Goal: Download file/media

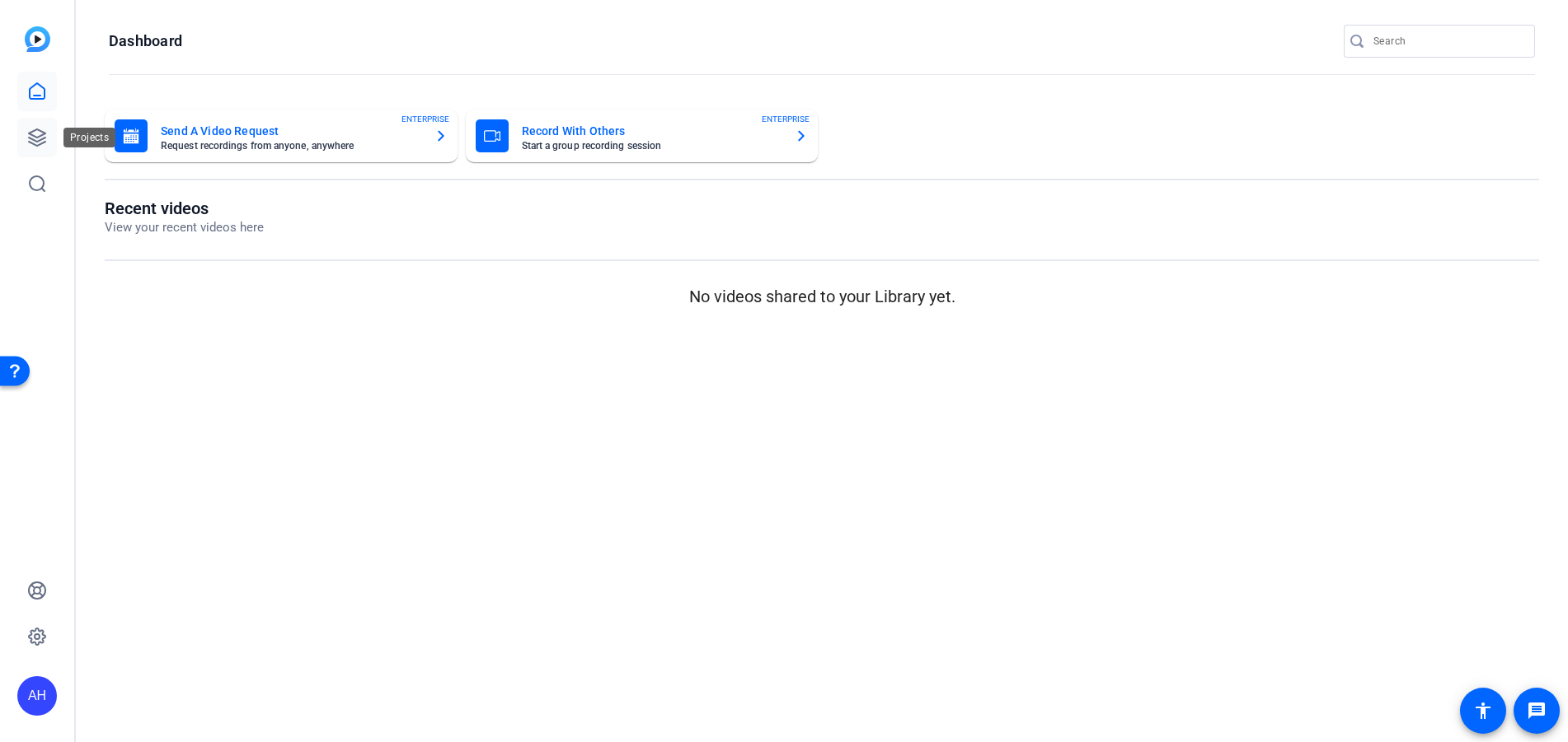
click at [32, 133] on icon at bounding box center [37, 137] width 20 height 20
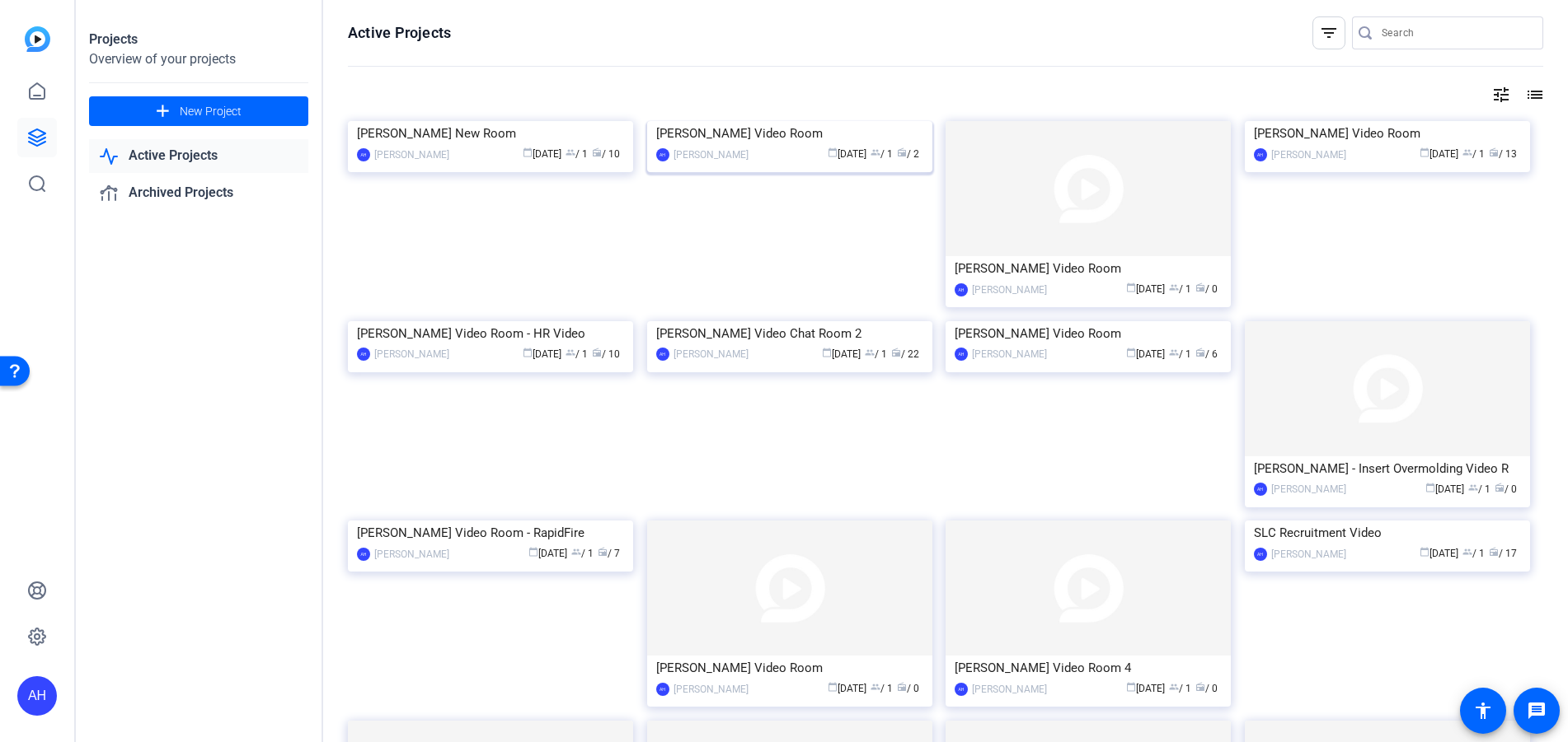
click at [752, 121] on img at bounding box center [790, 121] width 285 height 0
click at [463, 121] on img at bounding box center [490, 121] width 285 height 0
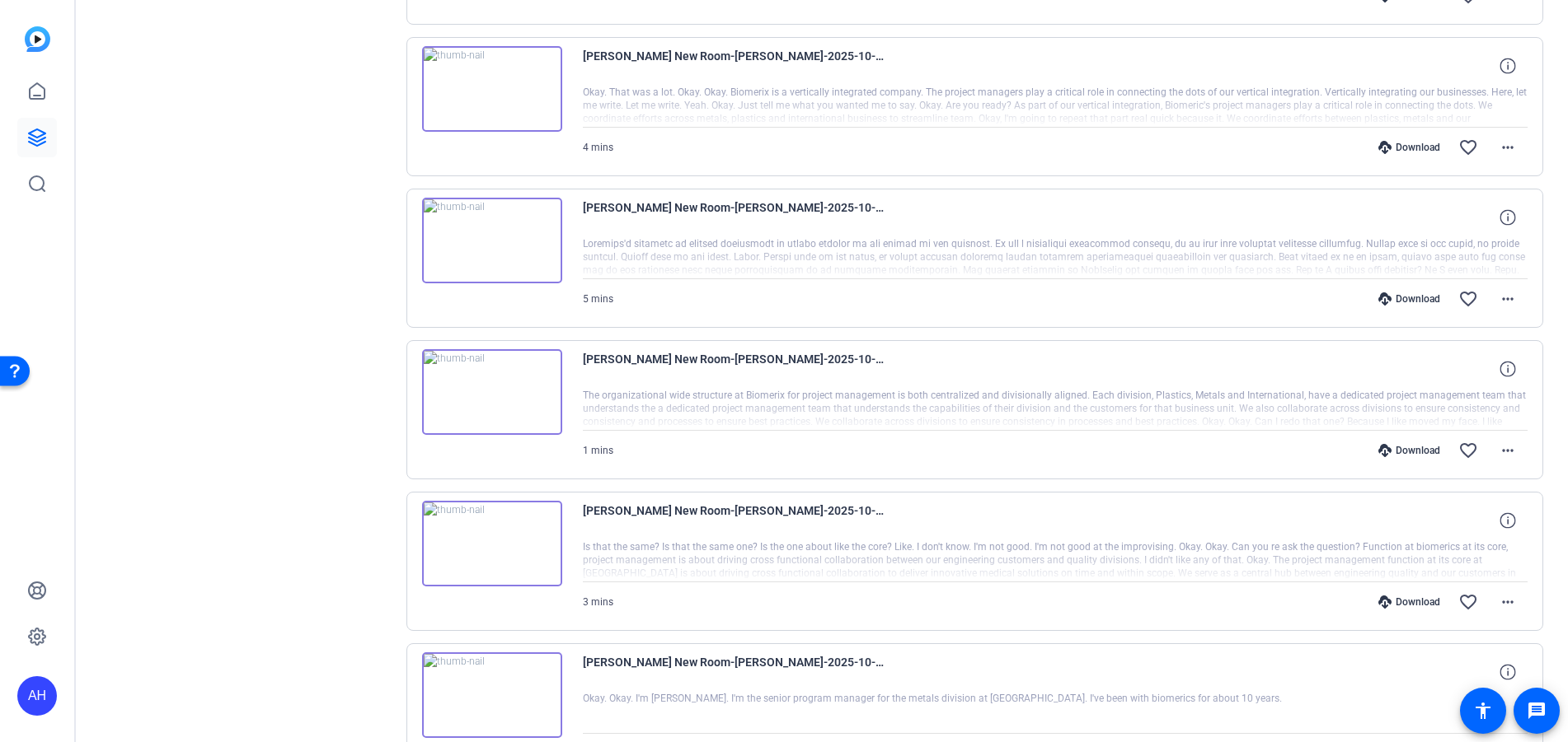
scroll to position [1050, 0]
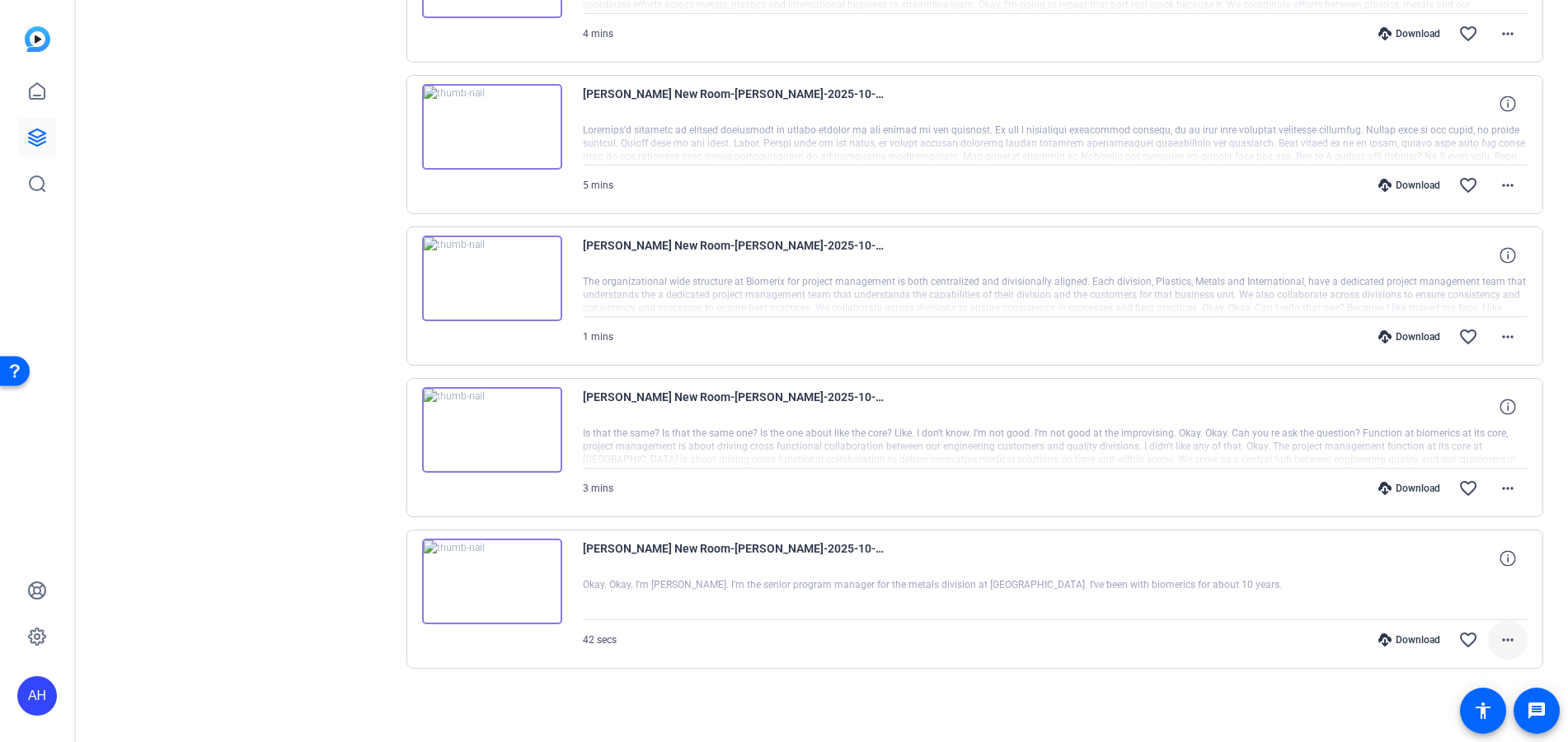
click at [1500, 640] on mat-icon "more_horiz" at bounding box center [1508, 640] width 20 height 20
click at [1471, 563] on span "Download Transcript" at bounding box center [1456, 565] width 99 height 20
click at [1504, 489] on mat-icon "more_horiz" at bounding box center [1508, 489] width 20 height 20
click at [1478, 647] on span "Download Transcript" at bounding box center [1456, 647] width 99 height 20
click at [1498, 343] on mat-icon "more_horiz" at bounding box center [1508, 337] width 20 height 20
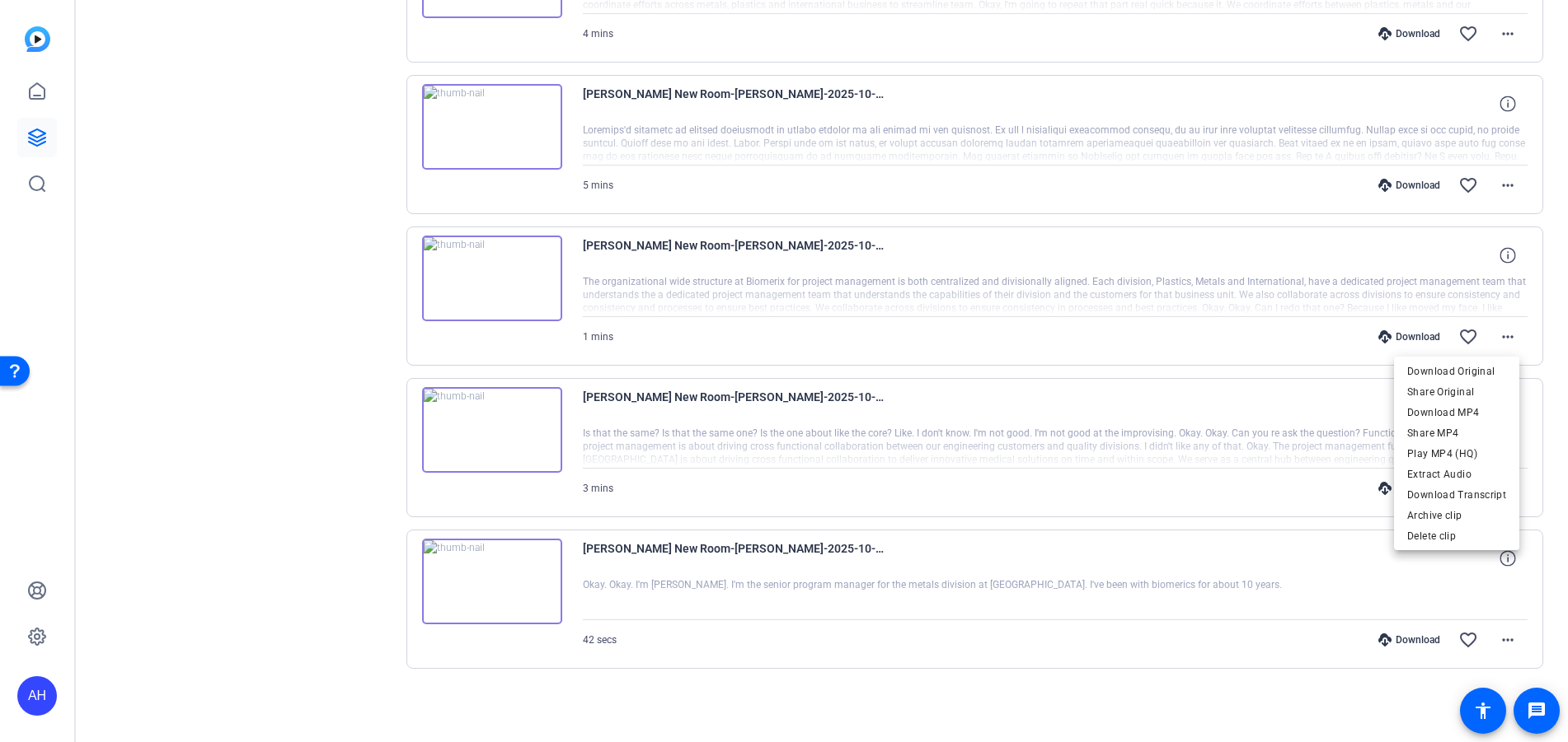
click at [1484, 493] on span "Download Transcript" at bounding box center [1456, 495] width 99 height 20
click at [1502, 185] on mat-icon "more_horiz" at bounding box center [1508, 186] width 20 height 20
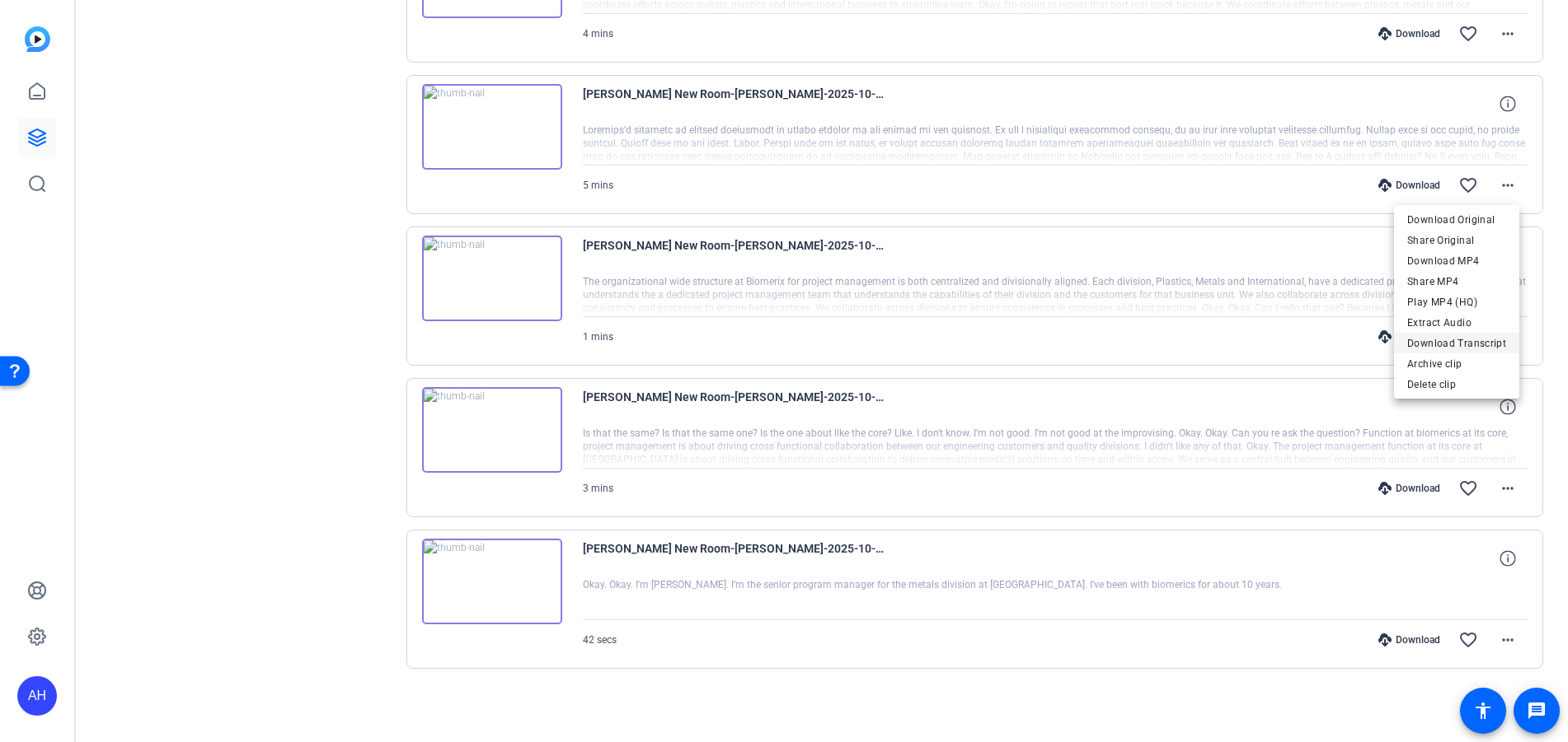
click at [1483, 342] on span "Download Transcript" at bounding box center [1456, 344] width 99 height 20
click at [1501, 32] on mat-icon "more_horiz" at bounding box center [1508, 34] width 20 height 20
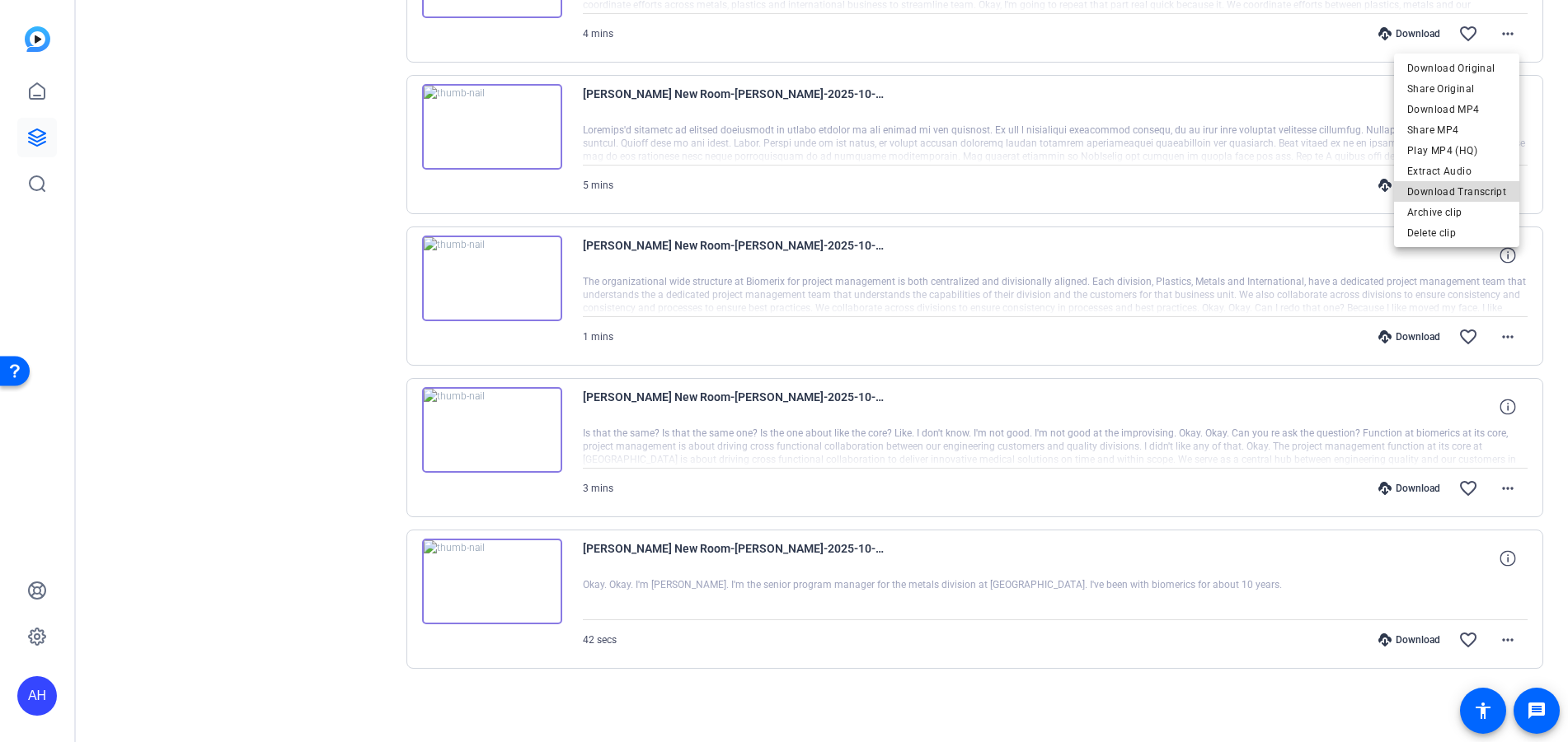
click at [1492, 190] on span "Download Transcript" at bounding box center [1456, 192] width 99 height 20
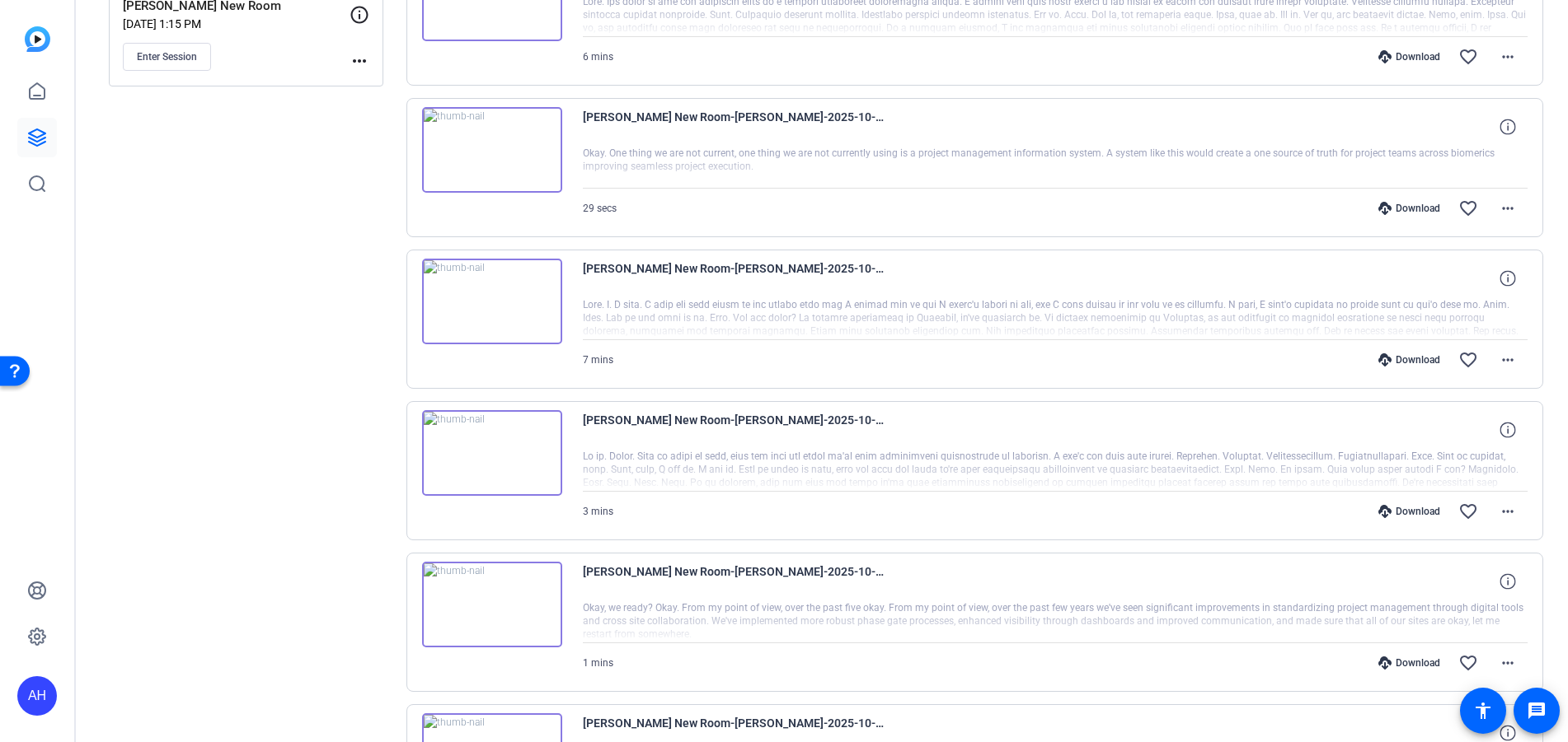
scroll to position [309, 0]
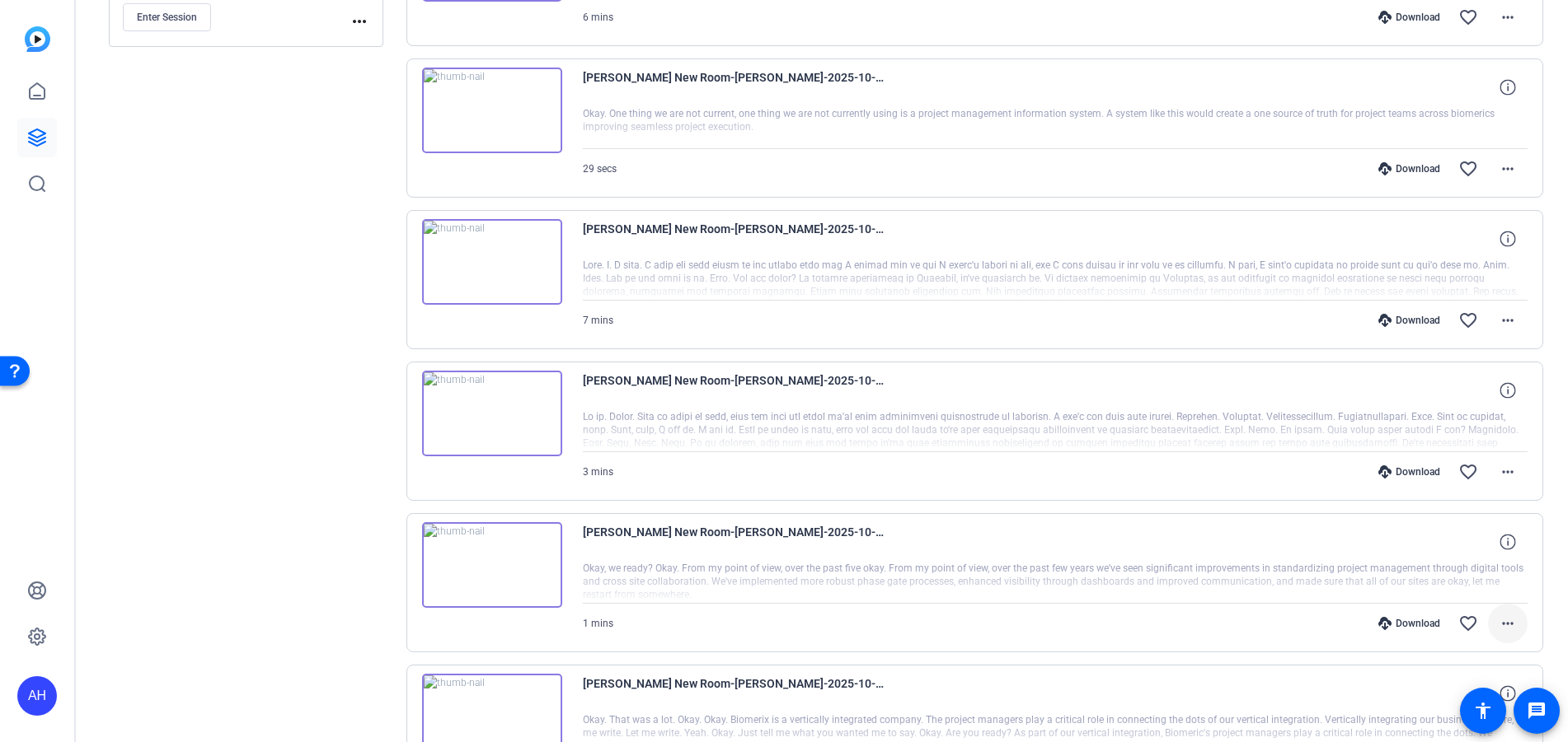
click at [1503, 625] on mat-icon "more_horiz" at bounding box center [1508, 624] width 20 height 20
click at [1467, 544] on span "Download Transcript" at bounding box center [1456, 549] width 99 height 20
click at [1499, 466] on mat-icon "more_horiz" at bounding box center [1508, 472] width 20 height 20
click at [1490, 625] on span "Download Transcript" at bounding box center [1456, 630] width 99 height 20
click at [1499, 316] on mat-icon "more_horiz" at bounding box center [1508, 321] width 20 height 20
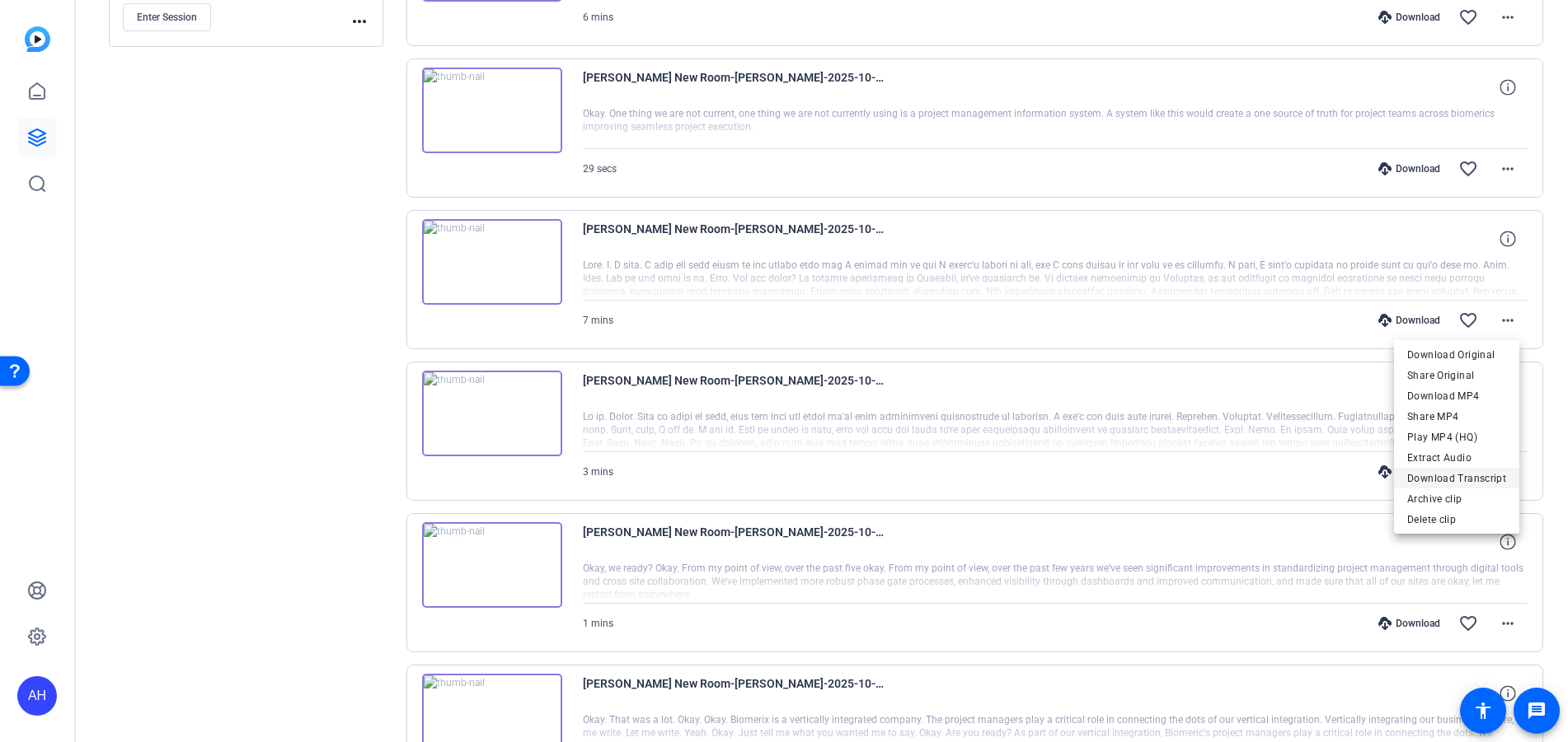
click at [1492, 481] on span "Download Transcript" at bounding box center [1456, 479] width 99 height 20
click at [1498, 166] on mat-icon "more_horiz" at bounding box center [1508, 169] width 20 height 20
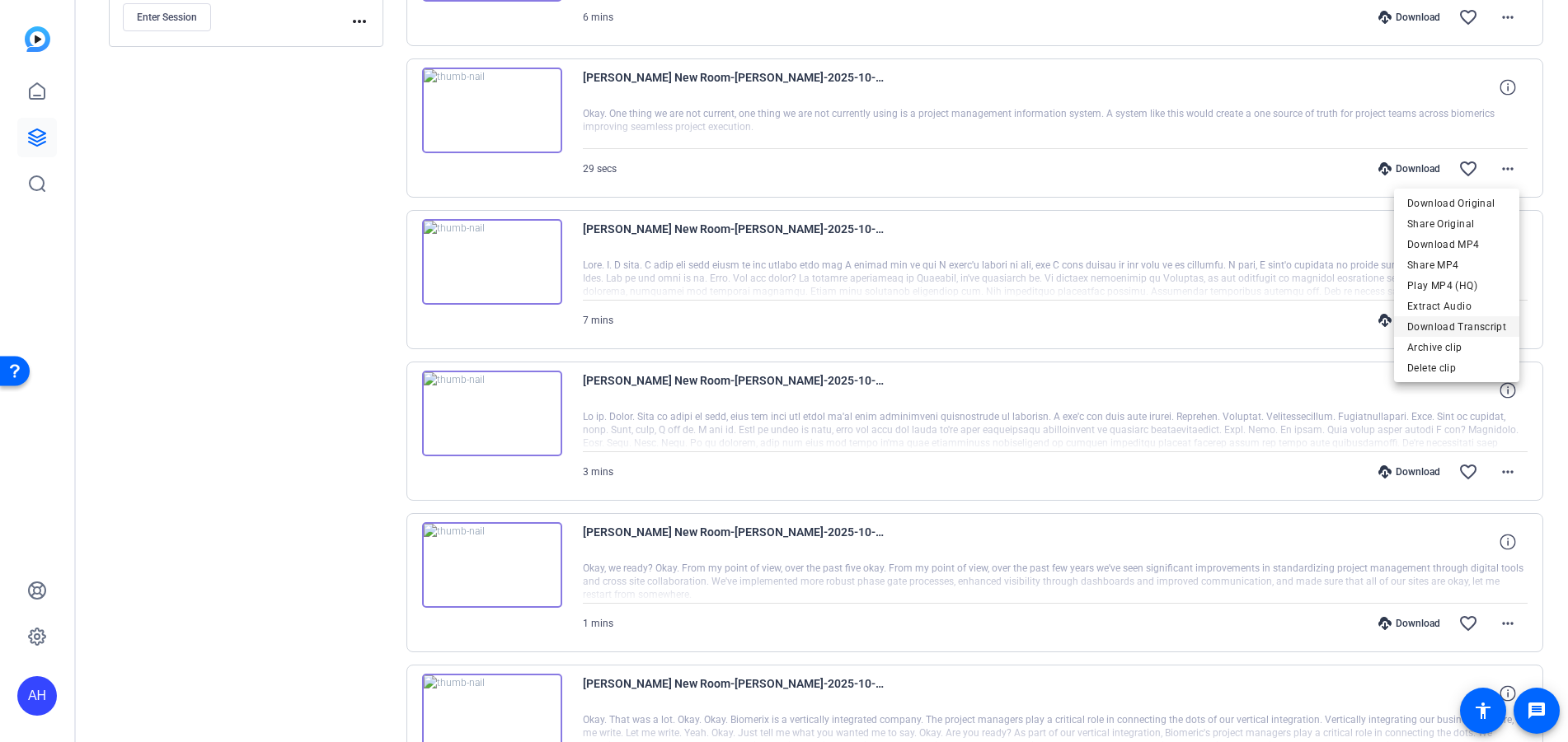
click at [1486, 319] on span "Download Transcript" at bounding box center [1456, 327] width 99 height 20
click at [1499, 21] on mat-icon "more_horiz" at bounding box center [1508, 17] width 20 height 20
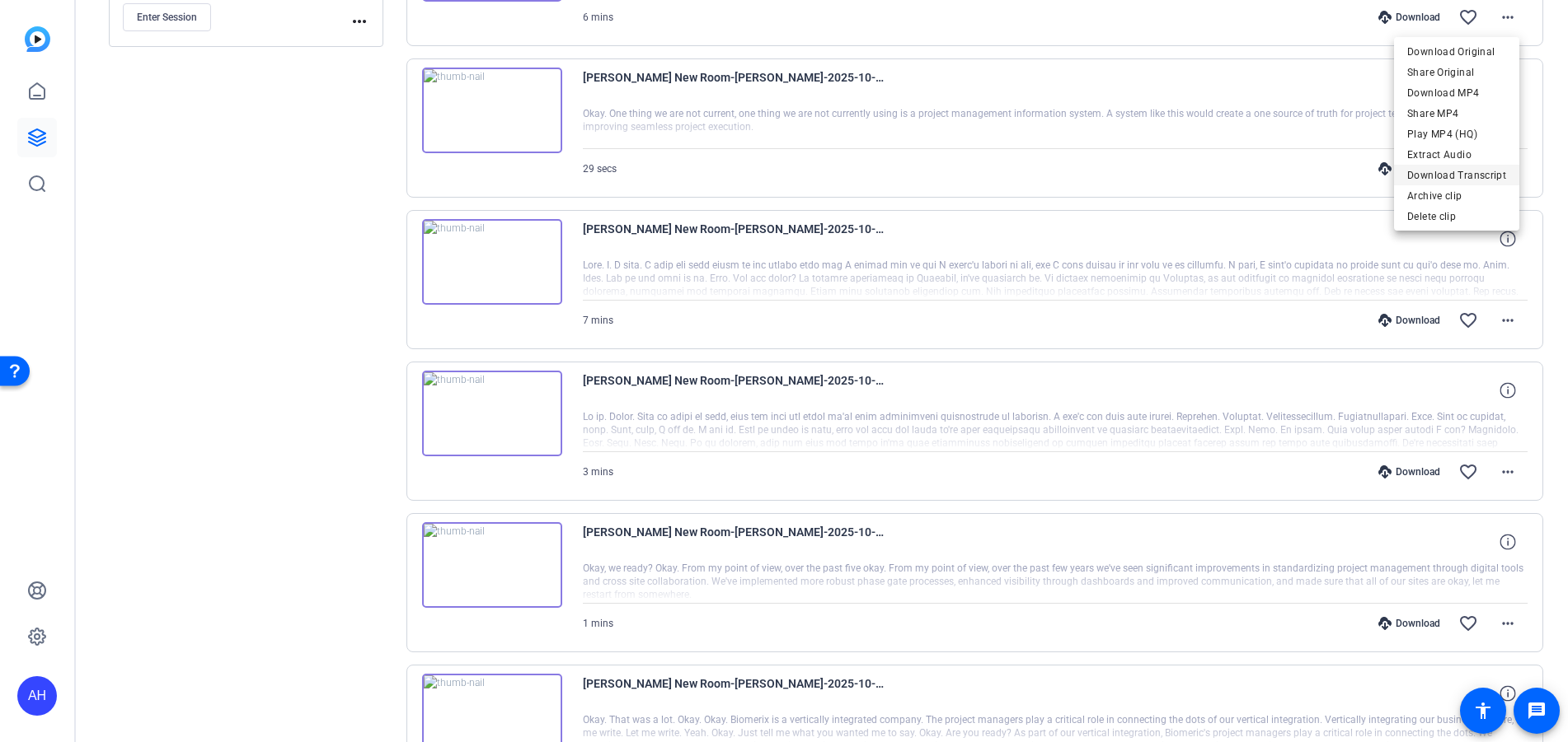
click at [1491, 172] on span "Download Transcript" at bounding box center [1456, 176] width 99 height 20
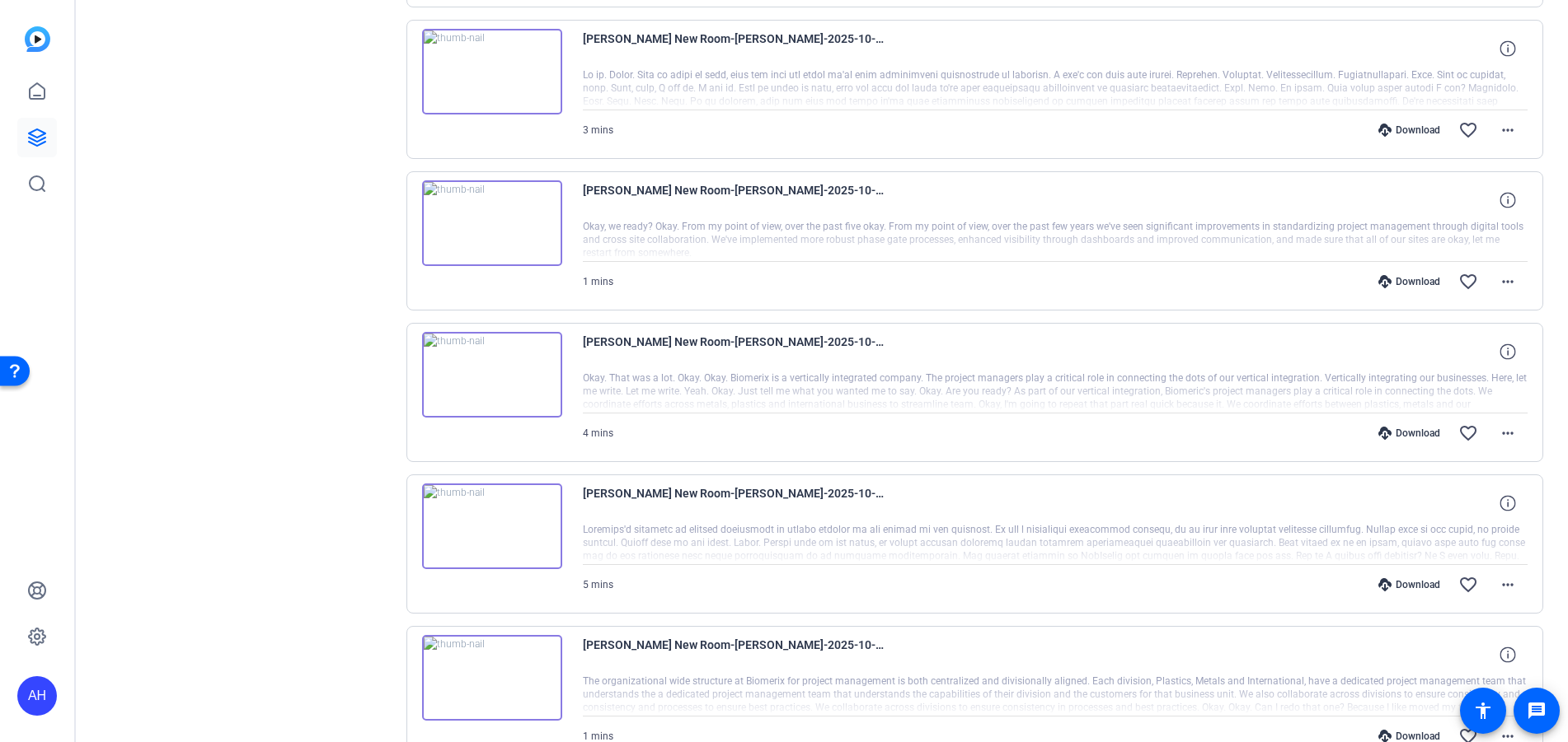
scroll to position [639, 0]
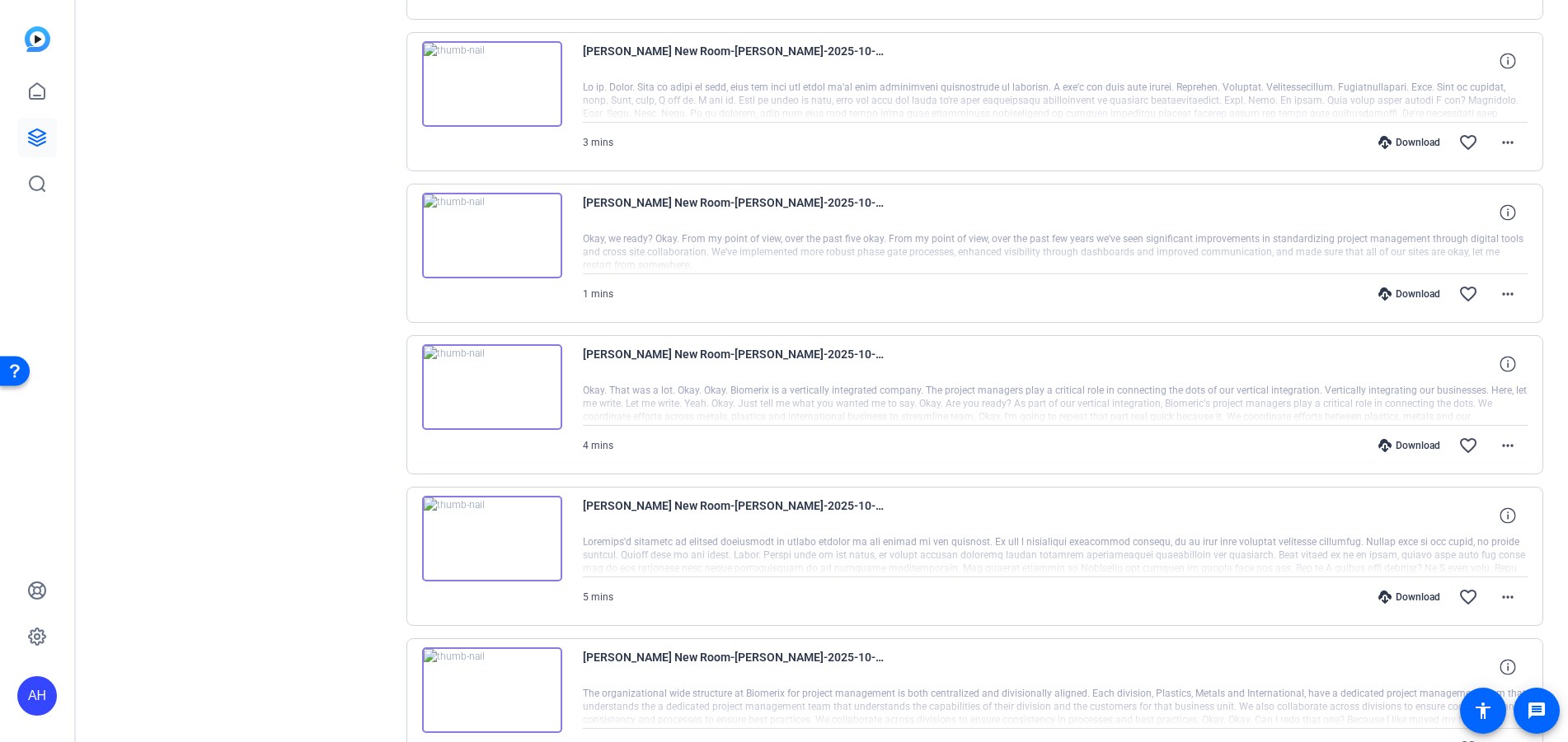
click at [810, 96] on div at bounding box center [1055, 101] width 946 height 41
click at [1265, 100] on div at bounding box center [1055, 101] width 946 height 41
click at [1389, 91] on div at bounding box center [1055, 101] width 946 height 41
click at [1503, 138] on mat-icon "more_horiz" at bounding box center [1508, 142] width 20 height 20
click at [1291, 91] on div at bounding box center [784, 371] width 1568 height 742
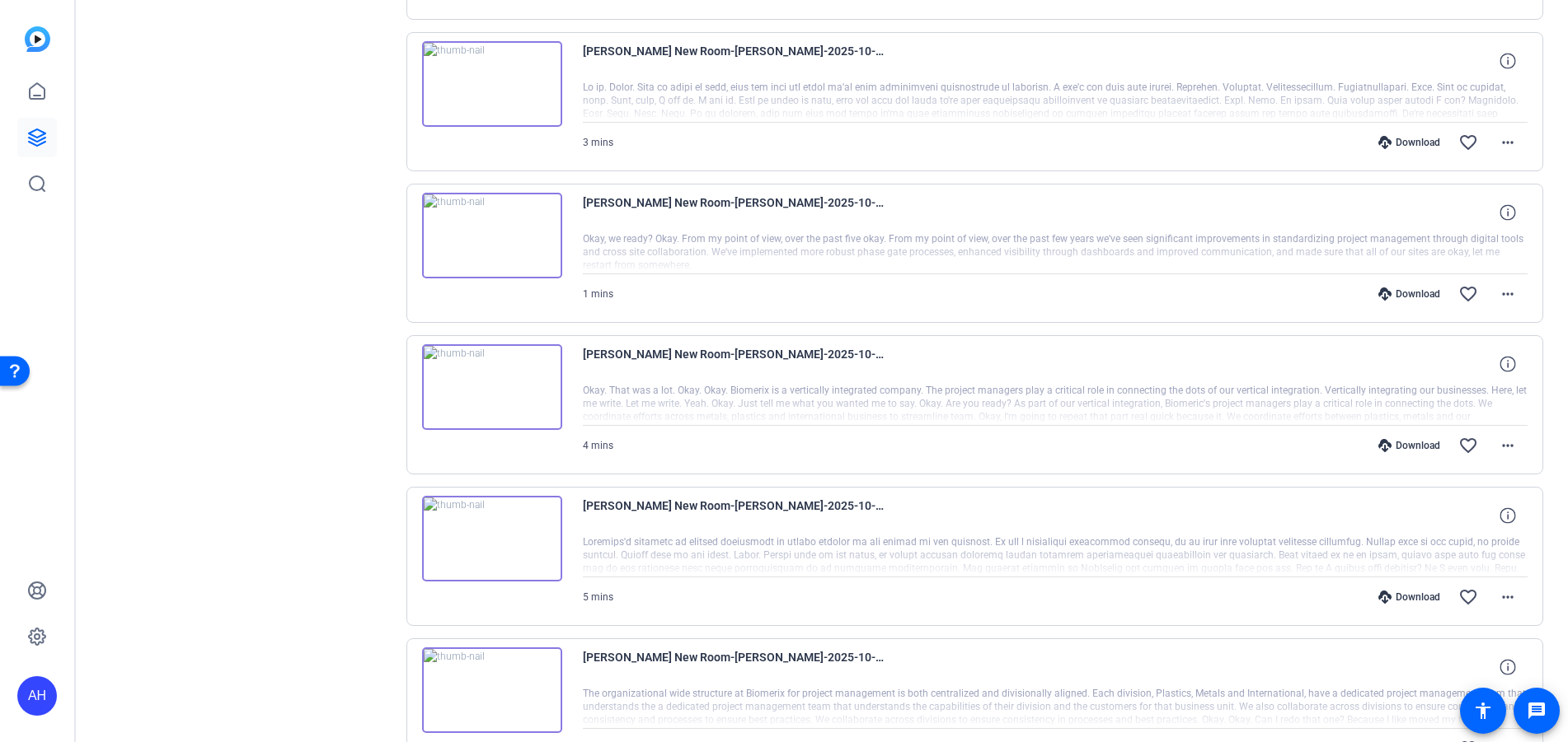
drag, startPoint x: 911, startPoint y: 75, endPoint x: 856, endPoint y: 79, distance: 55.1
click at [911, 75] on div "[PERSON_NAME] New Room-[PERSON_NAME]-2025-10-03-13-40-49-546-0" at bounding box center [1055, 60] width 946 height 39
click at [803, 91] on div at bounding box center [1055, 101] width 946 height 41
click at [678, 124] on div "3 mins Download favorite_border more_horiz" at bounding box center [1055, 142] width 946 height 39
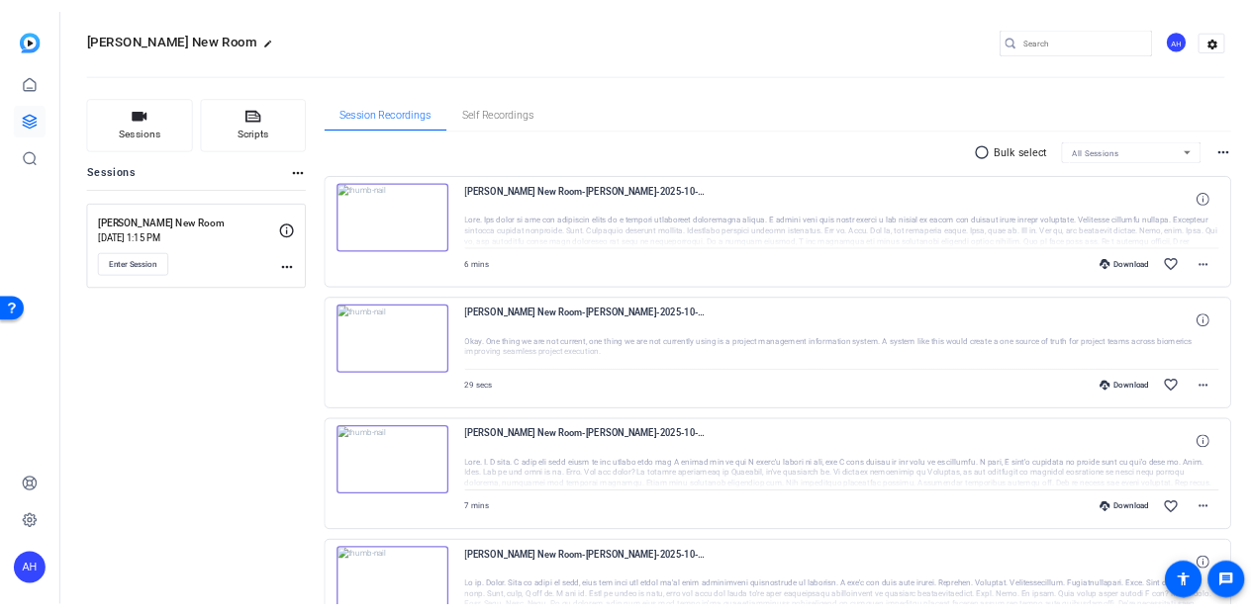
scroll to position [0, 0]
